Goal: Task Accomplishment & Management: Manage account settings

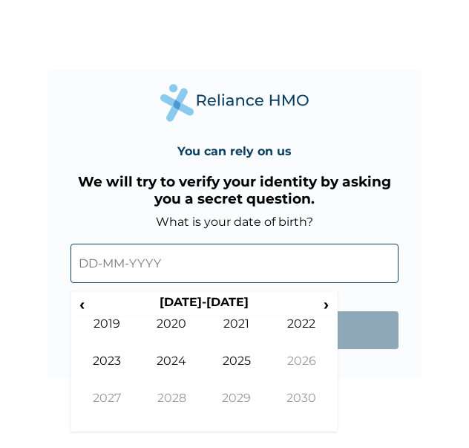
click at [260, 246] on input "text" at bounding box center [235, 262] width 328 height 39
click at [86, 307] on span "‹" at bounding box center [82, 304] width 16 height 19
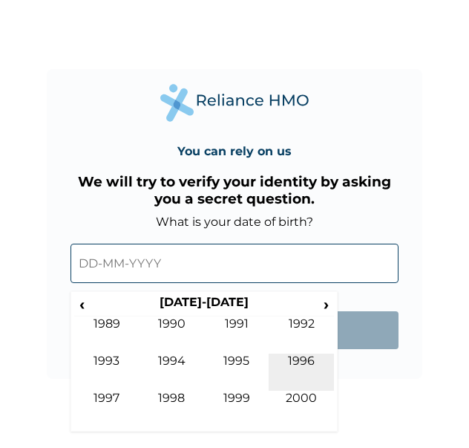
click at [307, 355] on td "1996" at bounding box center [301, 371] width 65 height 37
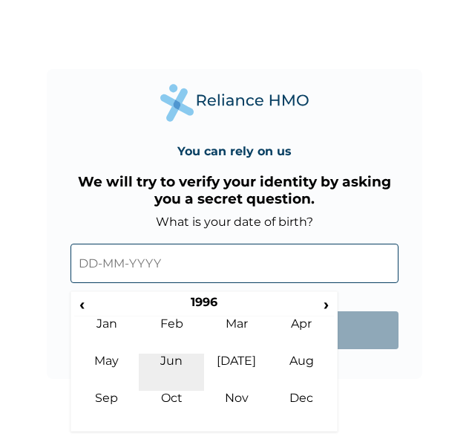
click at [197, 363] on td "Jun" at bounding box center [171, 371] width 65 height 37
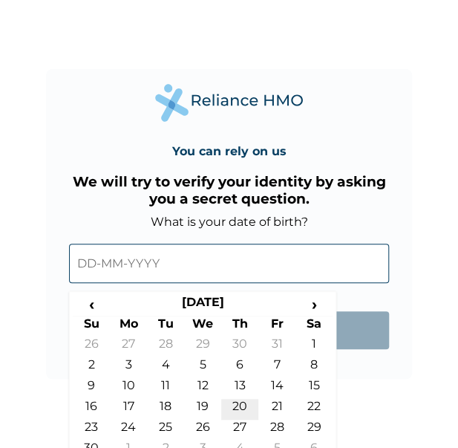
click at [236, 403] on td "20" at bounding box center [239, 409] width 37 height 21
type input "20-06-1996"
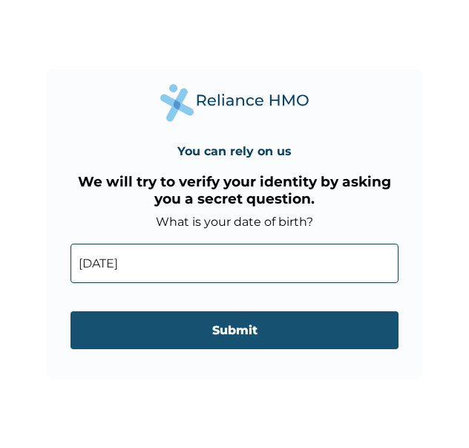
click at [292, 333] on input "Submit" at bounding box center [235, 330] width 328 height 38
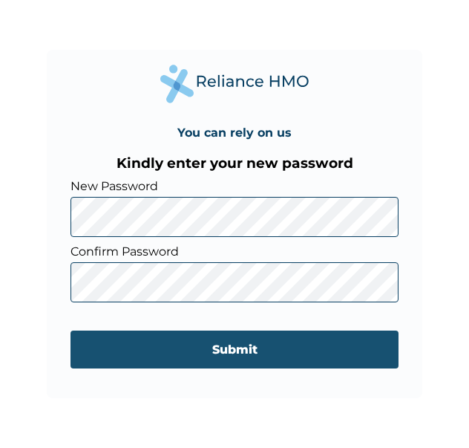
click at [283, 351] on input "Submit" at bounding box center [235, 349] width 328 height 38
